Goal: Find specific page/section: Find specific page/section

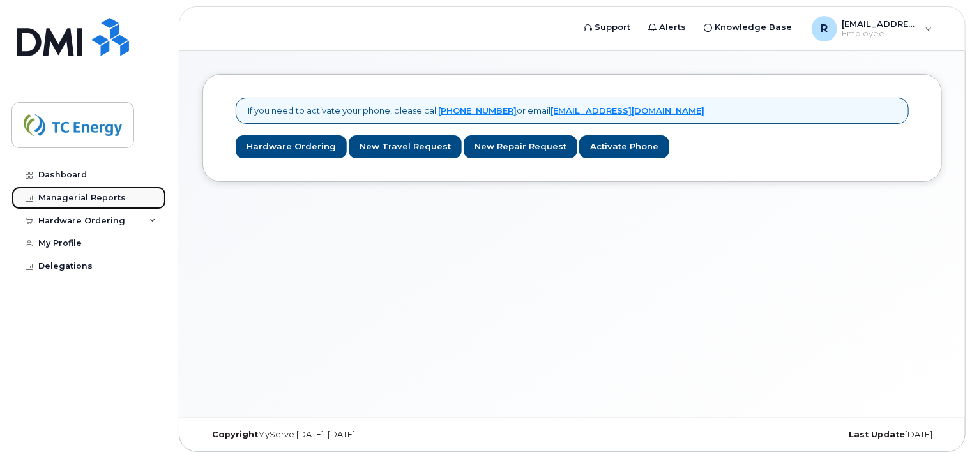
click at [77, 197] on div "Managerial Reports" at bounding box center [82, 198] width 88 height 10
click at [60, 175] on div "Dashboard" at bounding box center [62, 175] width 49 height 10
click at [85, 194] on div "Managerial Reports" at bounding box center [82, 198] width 88 height 10
